Goal: Task Accomplishment & Management: Use online tool/utility

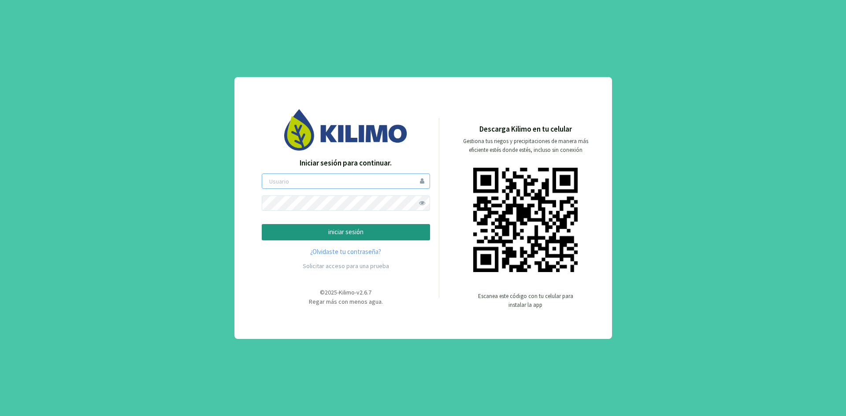
type input "ceferinom"
click at [362, 224] on button "iniciar sesión" at bounding box center [346, 232] width 168 height 16
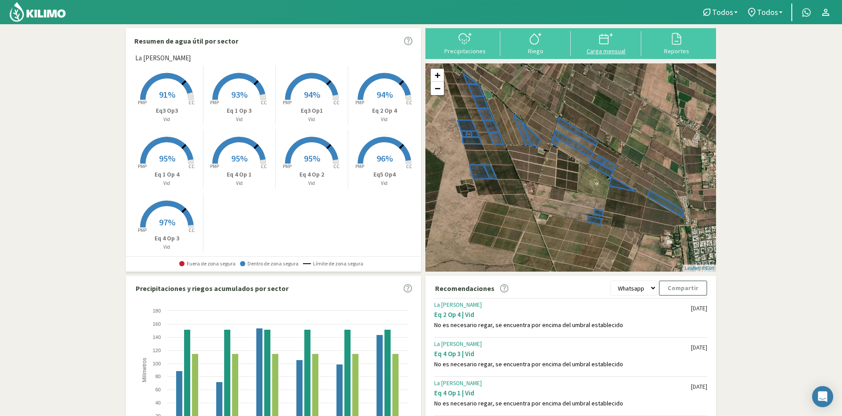
click at [609, 45] on icon at bounding box center [606, 39] width 14 height 14
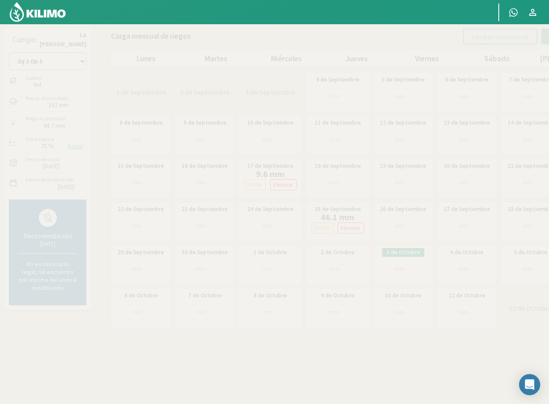
click at [54, 60] on select "Eq 1 Op 3 Eq 1 Op 4 Eq 2 Op 4 Eq3 Op1 Eq3 Op3 Eq 4 Op 1 Eq 4 Op 2 Eq 4 Op 3 Eq5…" at bounding box center [48, 61] width 78 height 18
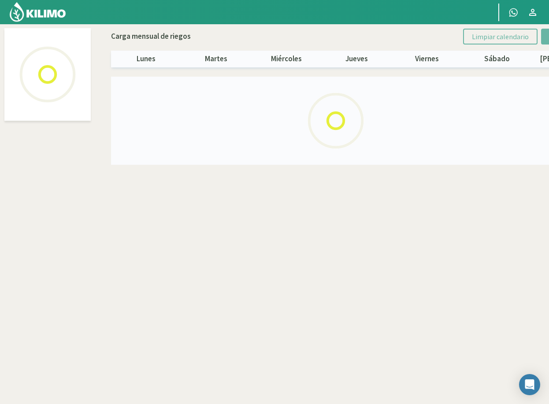
select select "7: Object"
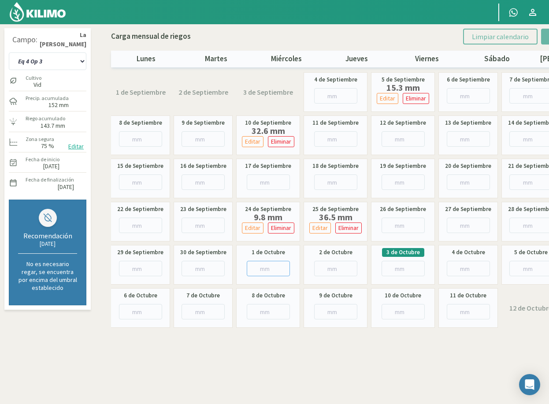
click at [263, 269] on input "number" at bounding box center [268, 268] width 43 height 15
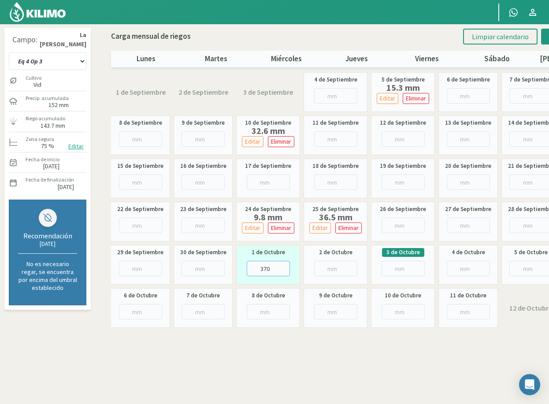
type input "37"
type input "37.8"
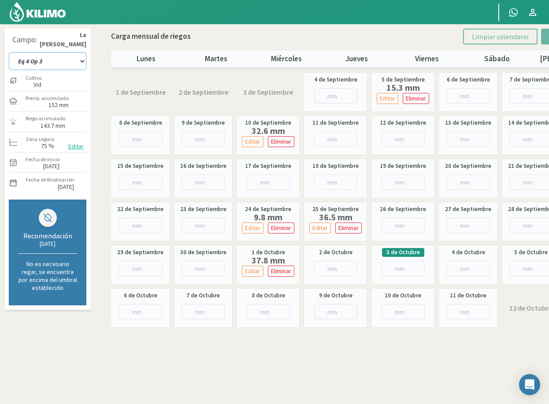
click at [60, 63] on select "Eq 1 Op 3 Eq 1 Op 4 Eq 2 Op 4 Eq3 Op1 Eq3 Op3 Eq 4 Op 1 Eq 4 Op 2 Eq 4 Op 3 Eq5…" at bounding box center [48, 61] width 78 height 18
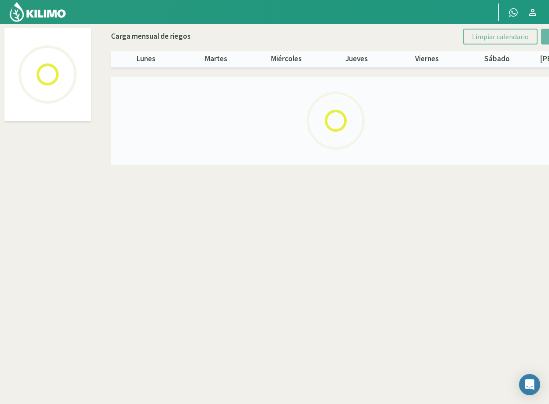
select select "6: Object"
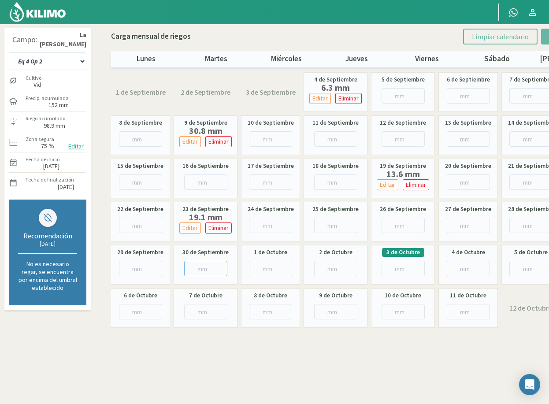
click at [201, 269] on input "number" at bounding box center [205, 268] width 43 height 15
type input "36"
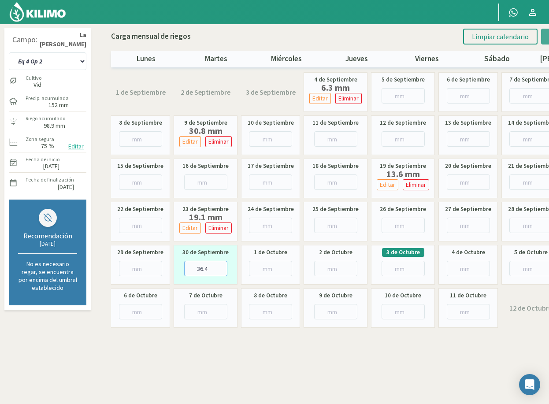
type input "36.4"
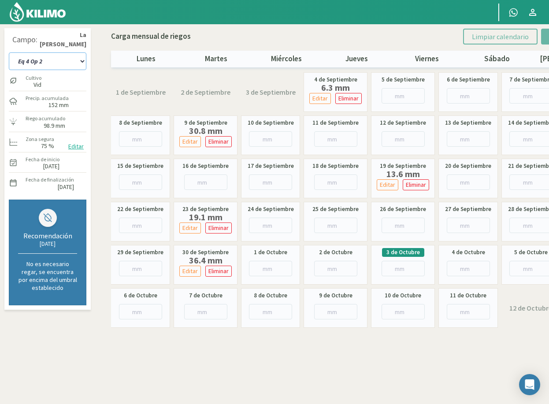
click at [68, 63] on select "Eq 1 Op 3 Eq 1 Op 4 Eq 2 Op 4 Eq3 Op1 Eq3 Op3 Eq 4 Op 1 Eq 4 Op 2 Eq 4 Op 3 Eq5…" at bounding box center [48, 61] width 78 height 18
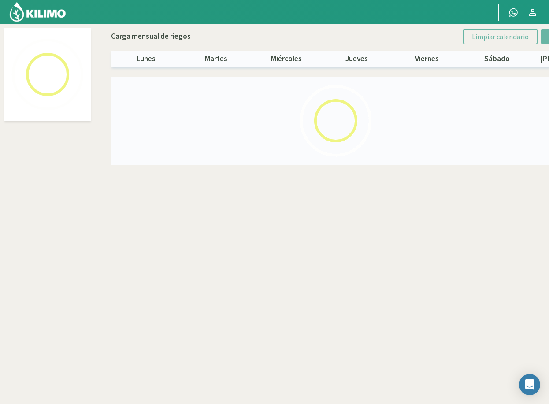
select select "5: Object"
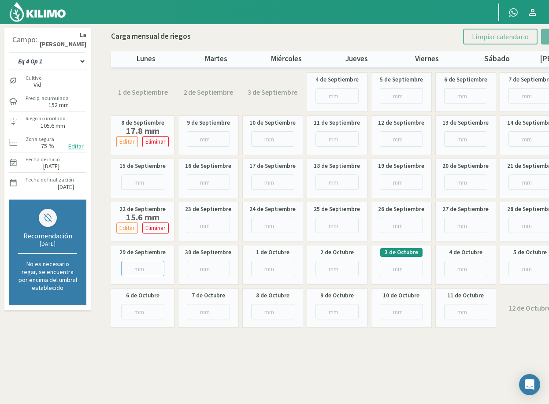
click at [128, 266] on input "number" at bounding box center [142, 268] width 43 height 15
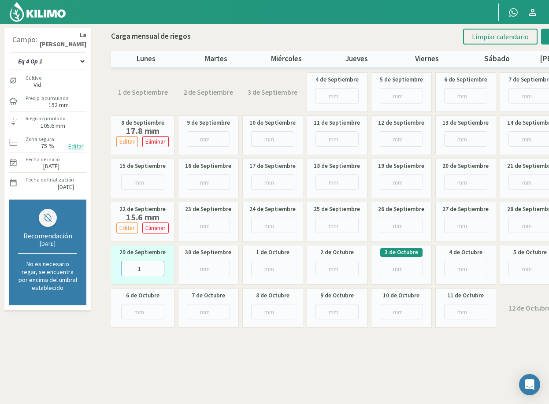
type input "16"
type input "16.2"
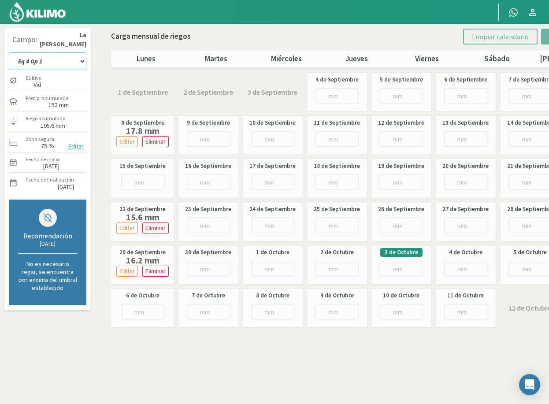
click at [37, 62] on select "Eq 1 Op 3 Eq 1 Op 4 Eq 2 Op 4 Eq3 Op1 Eq3 Op3 Eq 4 Op 1 Eq 4 Op 2 Eq 4 Op 3 Eq5…" at bounding box center [48, 61] width 78 height 18
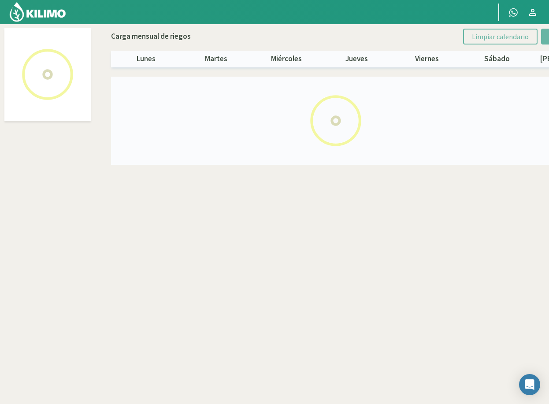
select select "8: Object"
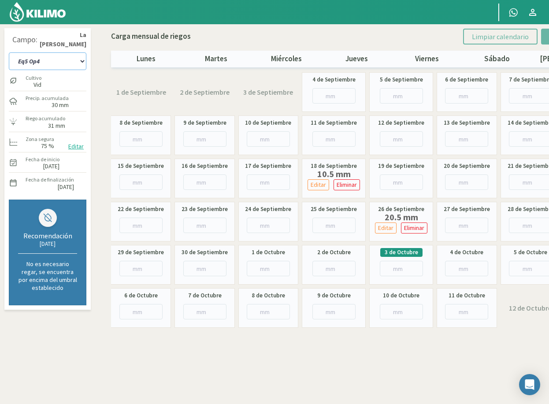
click at [59, 63] on select "Eq 1 Op 3 Eq 1 Op 4 Eq 2 Op 4 Eq3 Op1 Eq3 Op3 Eq 4 Op 1 Eq 4 Op 2 Eq 4 Op 3 Eq5…" at bounding box center [48, 61] width 78 height 18
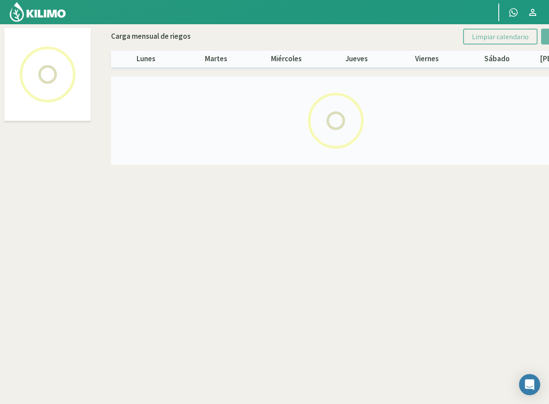
select select "2: Object"
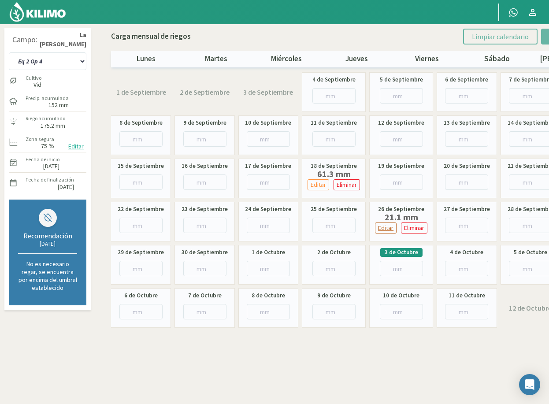
click at [389, 229] on p "Editar" at bounding box center [385, 228] width 15 height 10
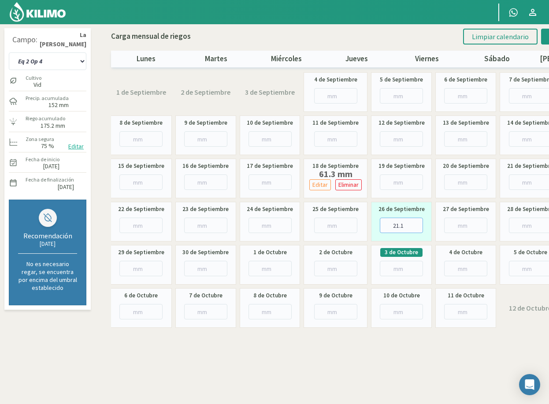
click at [404, 225] on input "21.1" at bounding box center [401, 225] width 43 height 15
type input "21.9"
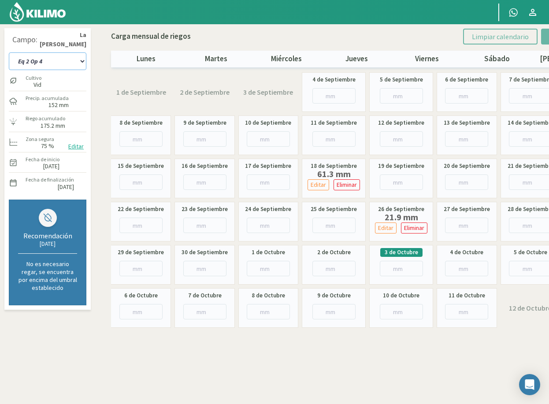
click at [73, 60] on select "Eq 1 Op 3 Eq 1 Op 4 Eq 2 Op 4 Eq3 Op1 Eq3 Op3 Eq 4 Op 1 Eq 4 Op 2 Eq 4 Op 3 Eq5…" at bounding box center [48, 61] width 78 height 18
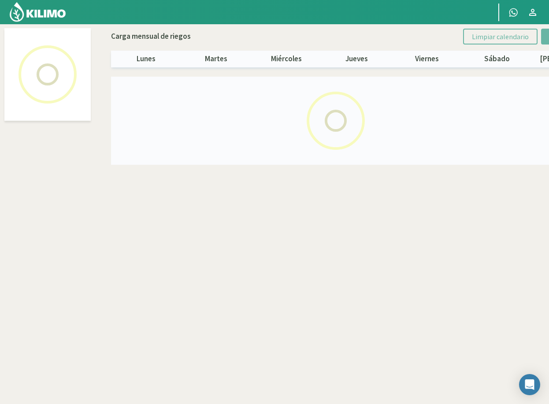
select select "4: Object"
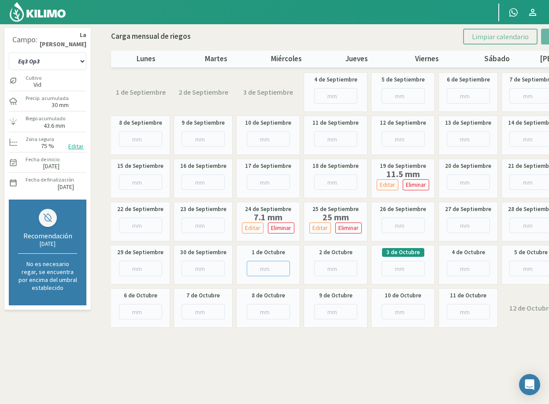
click at [266, 271] on input "number" at bounding box center [268, 268] width 43 height 15
type input "7"
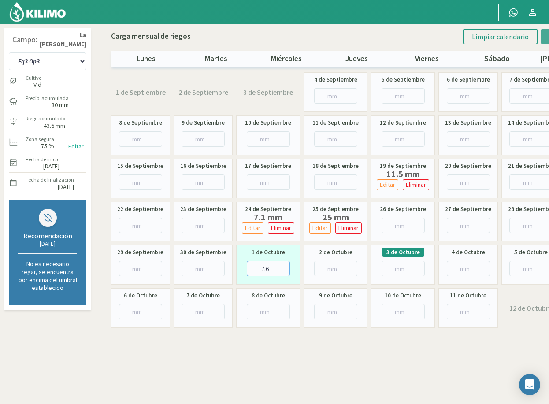
type input "7.6"
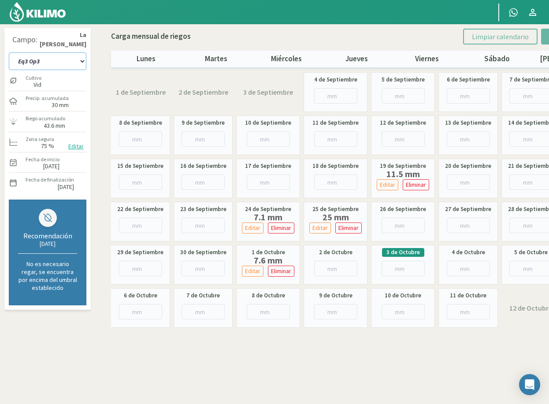
click at [34, 61] on select "Eq 1 Op 3 Eq 1 Op 4 Eq 2 Op 4 Eq3 Op1 Eq3 Op3 Eq 4 Op 1 Eq 4 Op 2 Eq 4 Op 3 Eq5…" at bounding box center [48, 61] width 78 height 18
click at [58, 61] on select "Eq 1 Op 3 Eq 1 Op 4 Eq 2 Op 4 Eq3 Op1 Eq3 Op3 Eq 4 Op 1 Eq 4 Op 2 Eq 4 Op 3 Eq5…" at bounding box center [48, 61] width 78 height 18
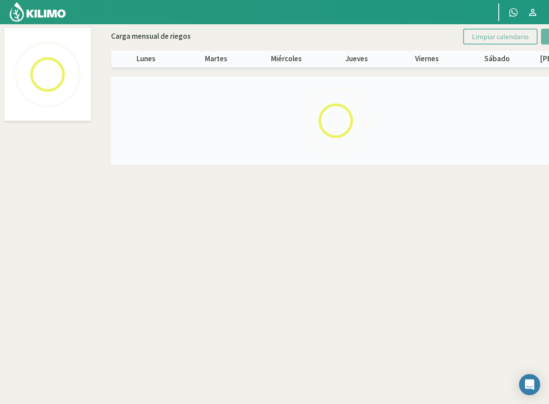
select select "3: Object"
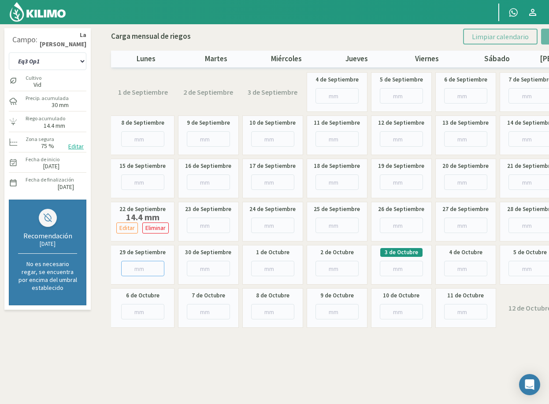
click at [126, 266] on input "number" at bounding box center [142, 268] width 43 height 15
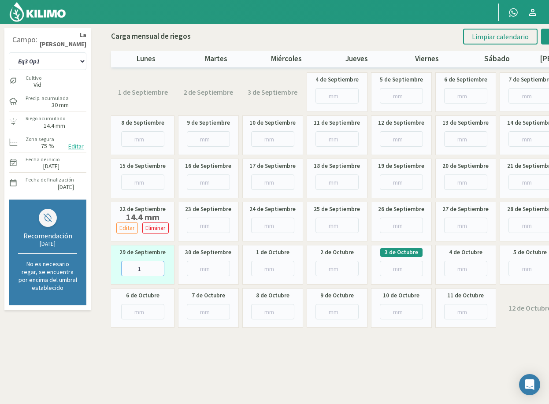
type input "15"
type input "15.1"
click at [337, 267] on input "number" at bounding box center [336, 268] width 43 height 15
type input "354"
type input "354.2"
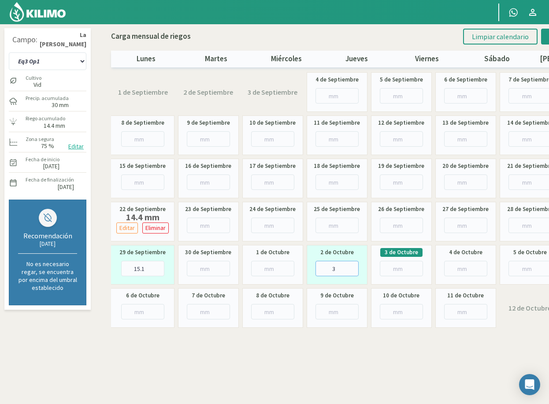
type input "35"
type input "35.2"
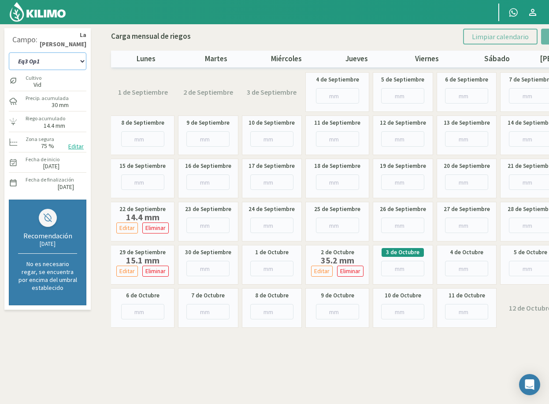
click at [44, 61] on select "Eq 1 Op 3 Eq 1 Op 4 Eq 2 Op 4 Eq3 Op1 Eq3 Op3 Eq 4 Op 1 Eq 4 Op 2 Eq 4 Op 3 Eq5…" at bounding box center [48, 61] width 78 height 18
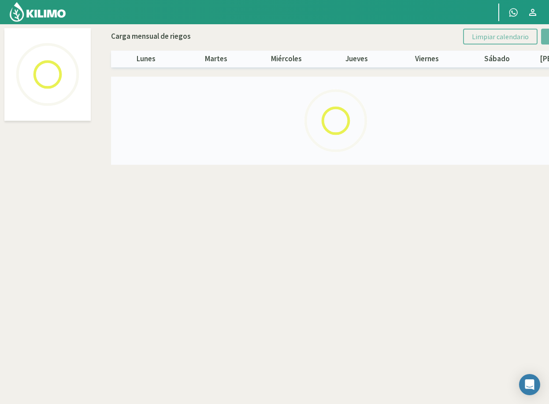
select select "1: Object"
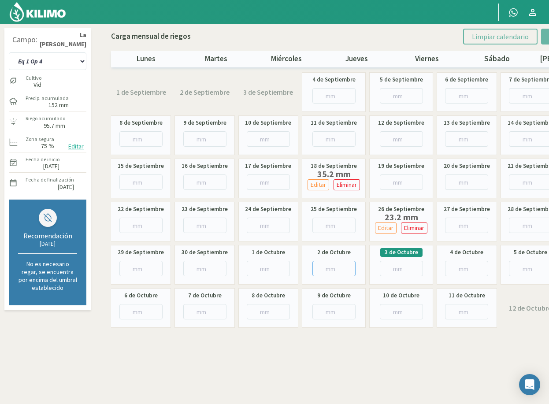
click at [318, 267] on input "number" at bounding box center [333, 268] width 43 height 15
type input "11"
type input "11.5"
click at [52, 63] on select "Eq 1 Op 3 Eq 1 Op 4 Eq 2 Op 4 Eq3 Op1 Eq3 Op3 Eq 4 Op 1 Eq 4 Op 2 Eq 4 Op 3 Eq5…" at bounding box center [48, 61] width 78 height 18
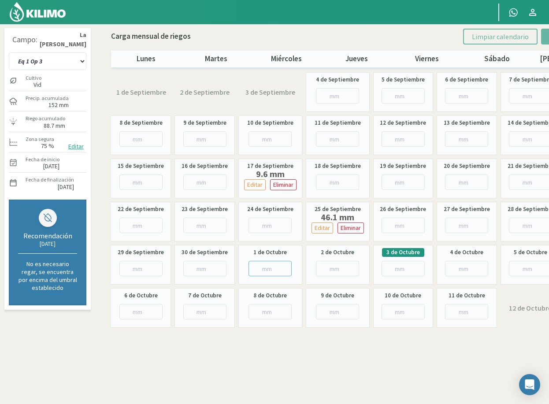
click at [258, 269] on input "number" at bounding box center [269, 268] width 43 height 15
type input "13"
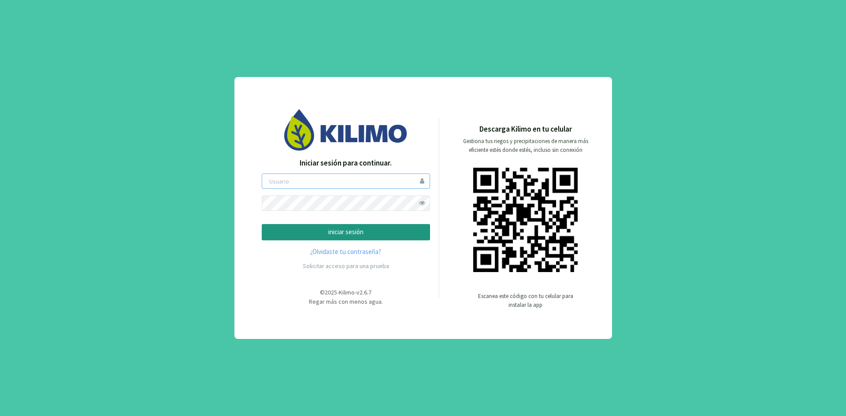
type input "ceferinom"
click at [331, 235] on p "iniciar sesión" at bounding box center [345, 232] width 153 height 10
